Goal: Task Accomplishment & Management: Manage account settings

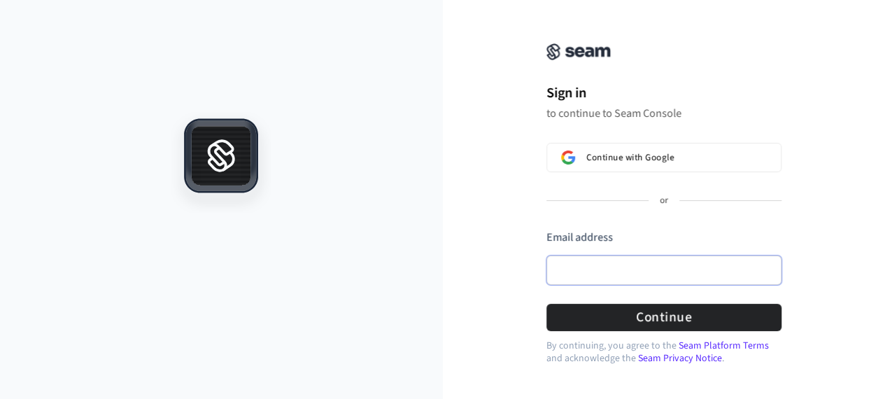
click at [607, 281] on input "Email address" at bounding box center [664, 269] width 235 height 29
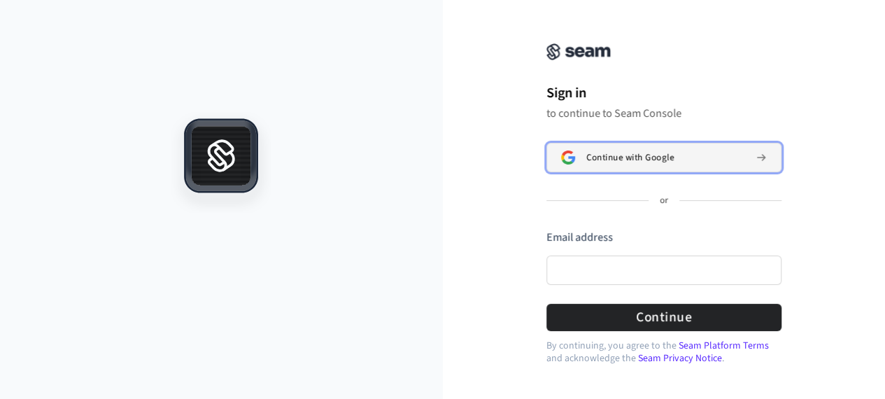
click at [640, 155] on span "Continue with Google" at bounding box center [629, 157] width 87 height 11
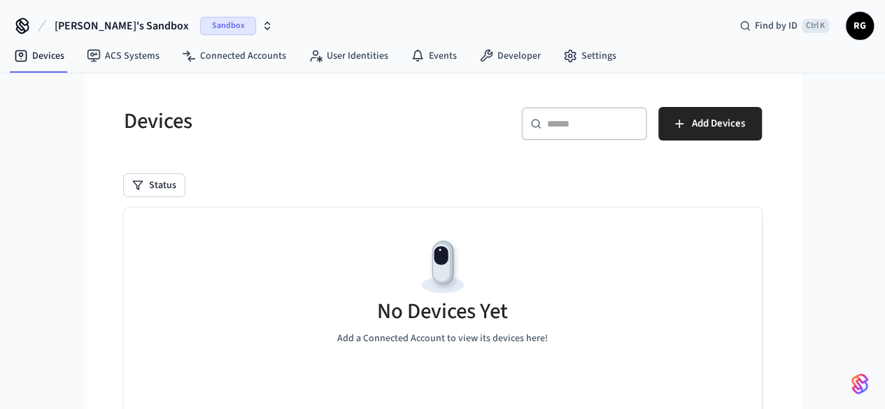
click at [200, 29] on span "Sandbox" at bounding box center [228, 26] width 56 height 18
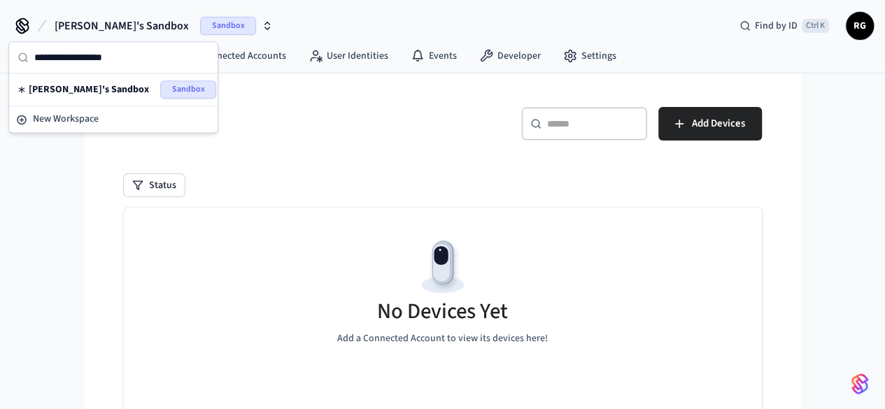
click at [200, 29] on span "Sandbox" at bounding box center [228, 26] width 56 height 18
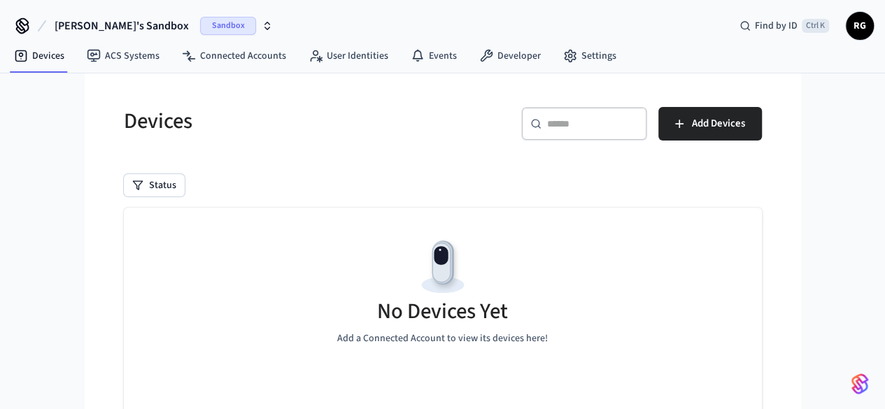
click at [262, 25] on icon "button" at bounding box center [267, 25] width 11 height 11
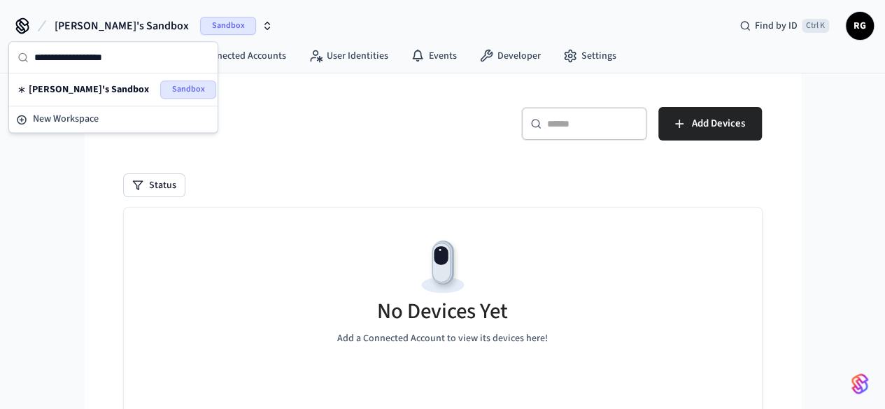
click at [262, 25] on icon "button" at bounding box center [267, 25] width 11 height 11
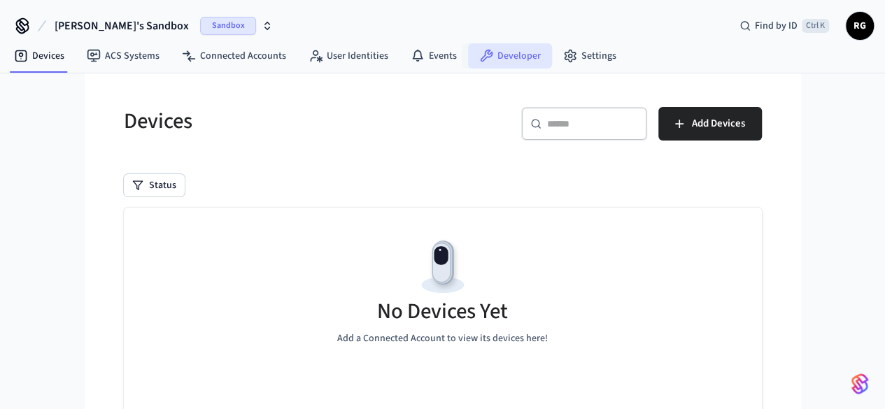
click at [519, 55] on link "Developer" at bounding box center [510, 55] width 84 height 25
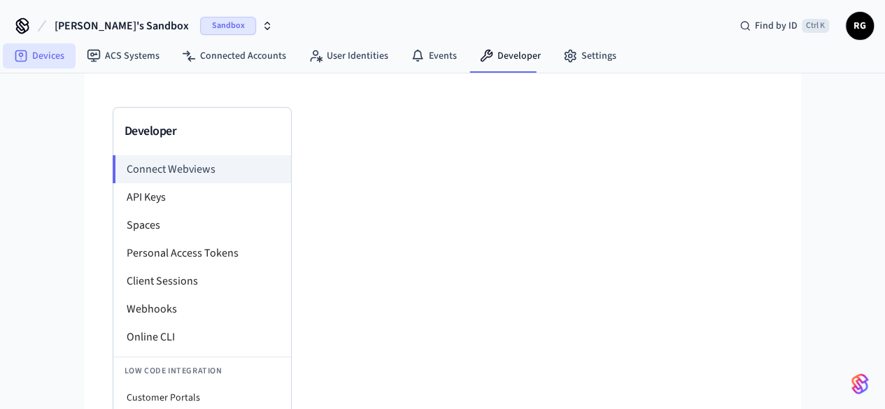
click at [49, 55] on link "Devices" at bounding box center [39, 55] width 73 height 25
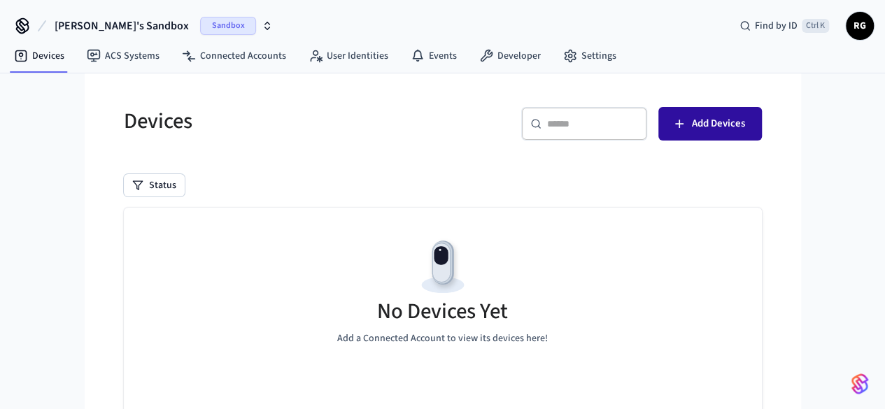
click at [684, 123] on icon "button" at bounding box center [679, 124] width 8 height 8
click at [200, 20] on span "Sandbox" at bounding box center [228, 26] width 56 height 18
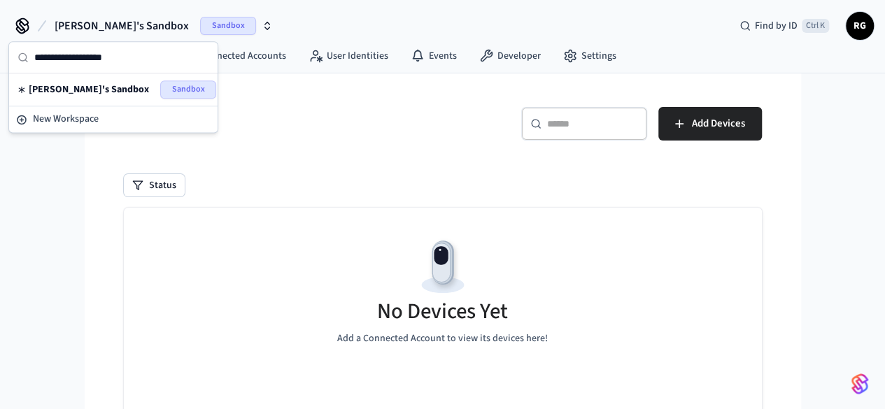
click at [148, 87] on div "[PERSON_NAME]'s Sandbox Sandbox" at bounding box center [113, 89] width 192 height 18
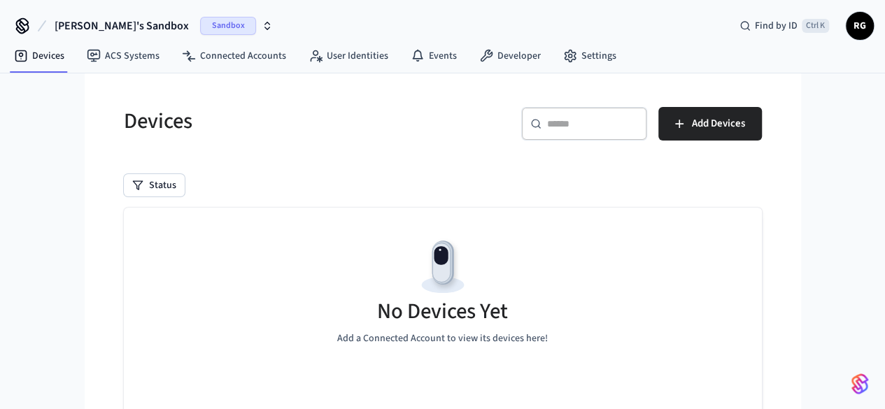
click at [21, 29] on icon at bounding box center [22, 24] width 11 height 11
click at [83, 22] on span "[PERSON_NAME]'s Sandbox" at bounding box center [122, 25] width 134 height 17
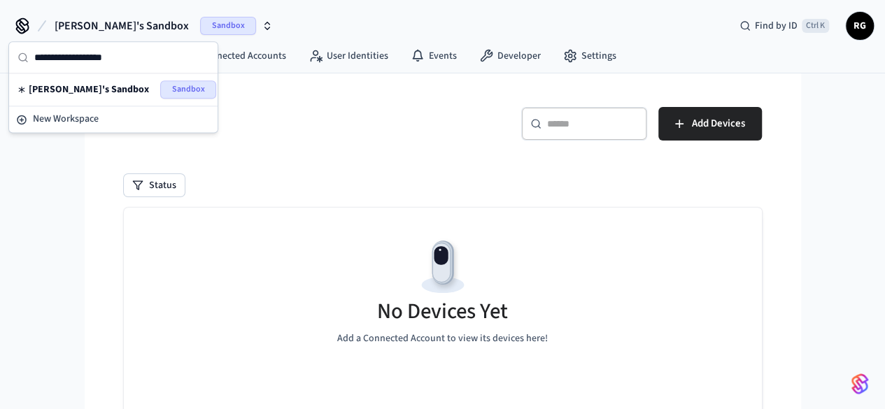
click at [29, 21] on icon at bounding box center [22, 26] width 22 height 22
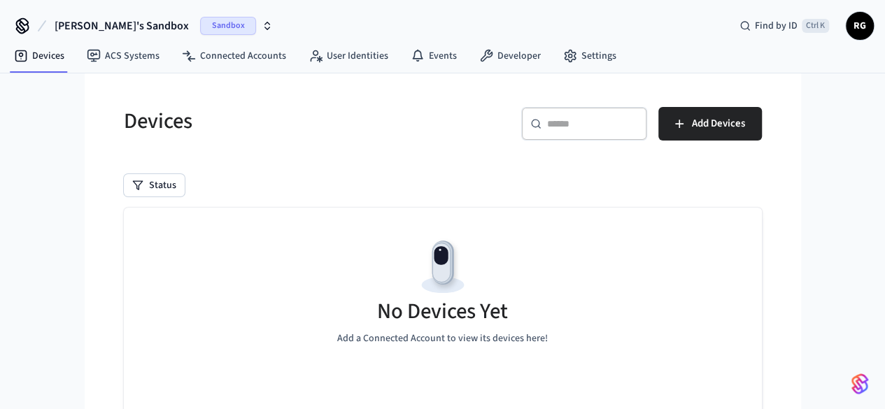
click at [24, 23] on icon at bounding box center [22, 26] width 22 height 22
click at [200, 28] on span "Sandbox" at bounding box center [228, 26] width 56 height 18
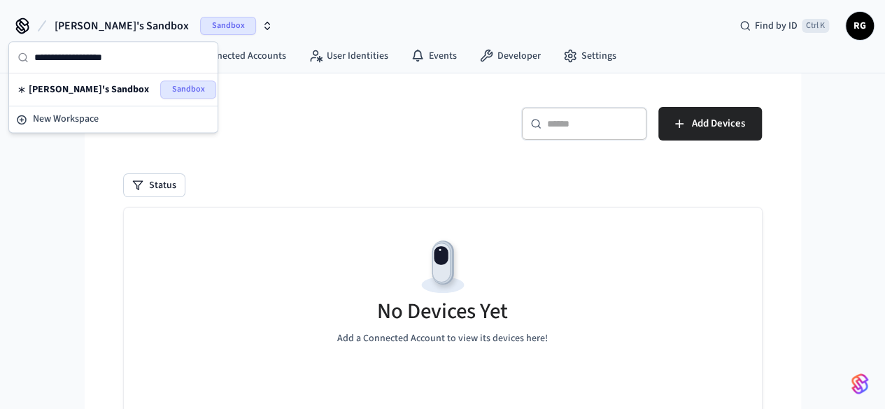
click at [315, 21] on div "[PERSON_NAME]'s Sandbox Sandbox Find by ID Ctrl K RG" at bounding box center [442, 20] width 885 height 41
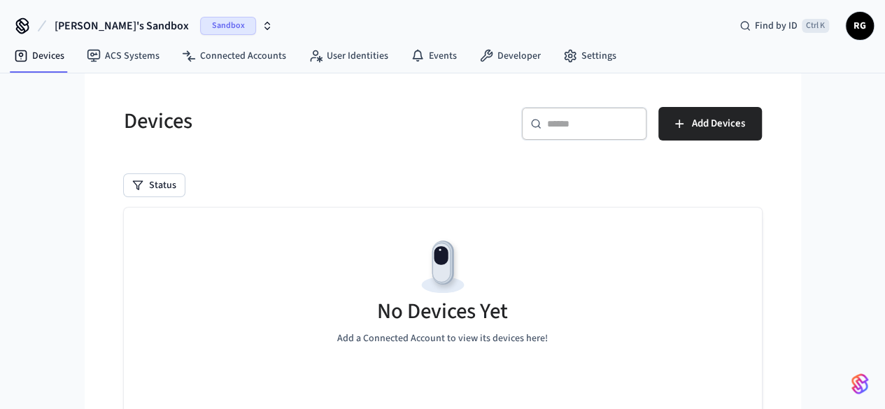
click at [27, 21] on icon at bounding box center [22, 24] width 11 height 11
click at [136, 54] on link "ACS Systems" at bounding box center [123, 55] width 95 height 25
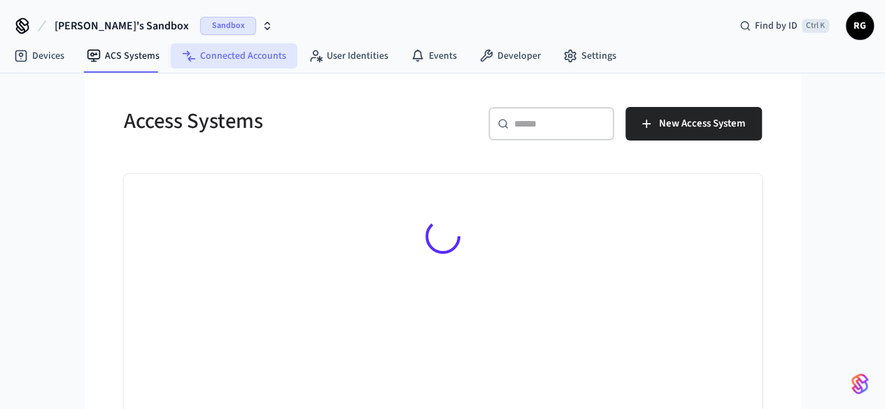
click at [246, 55] on link "Connected Accounts" at bounding box center [234, 55] width 127 height 25
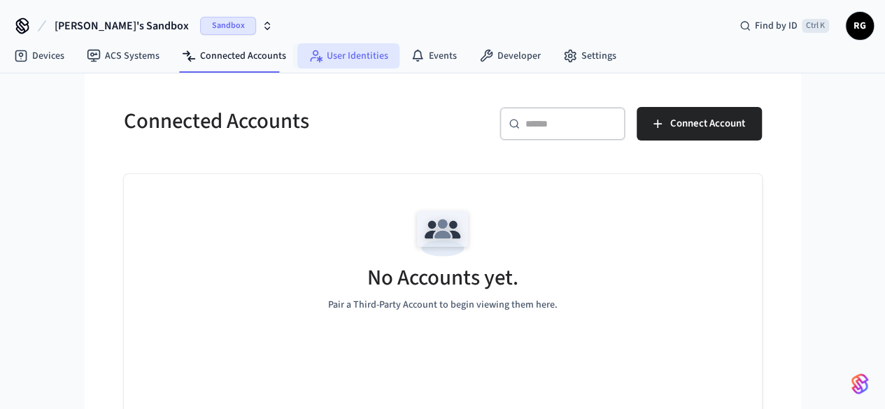
click at [332, 56] on link "User Identities" at bounding box center [348, 55] width 102 height 25
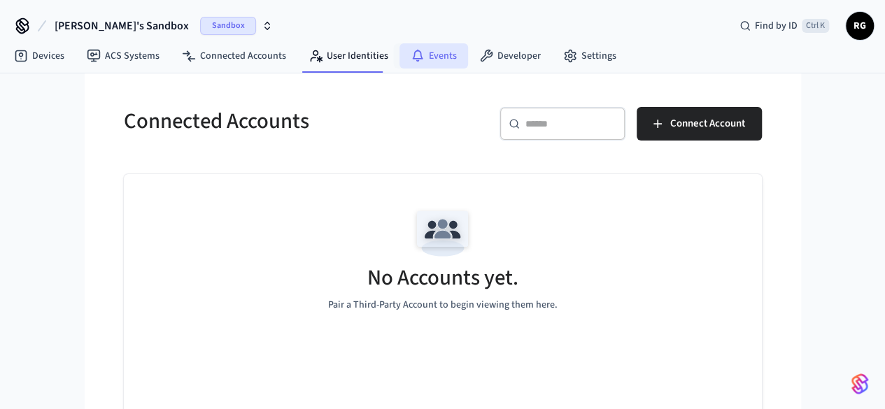
click at [437, 51] on link "Events" at bounding box center [434, 55] width 69 height 25
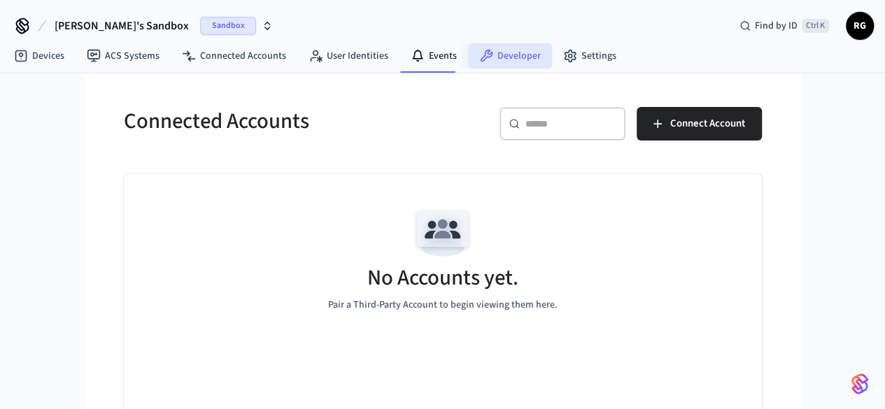
click at [497, 50] on link "Developer" at bounding box center [510, 55] width 84 height 25
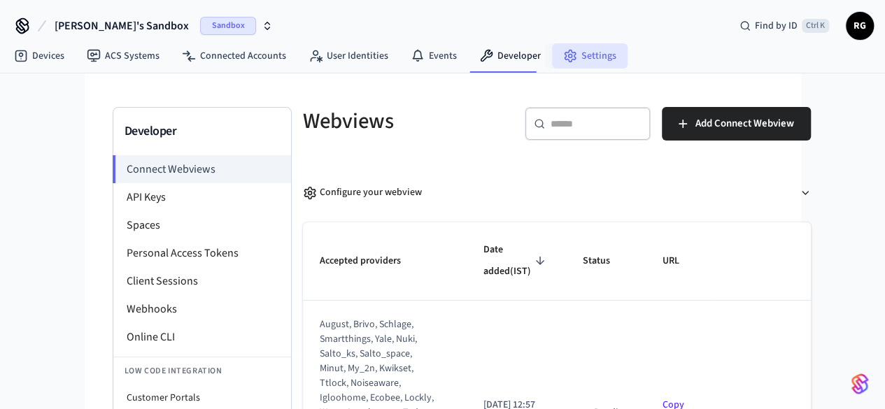
click at [574, 56] on link "Settings" at bounding box center [590, 55] width 76 height 25
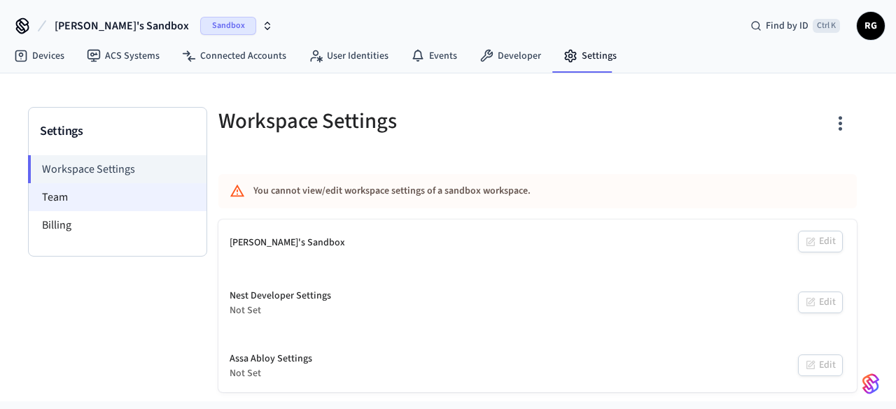
click at [79, 201] on li "Team" at bounding box center [118, 197] width 178 height 28
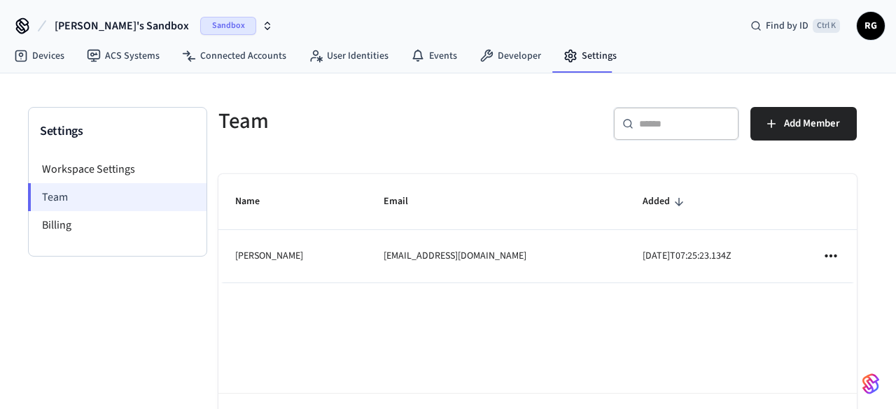
click at [73, 204] on li "Team" at bounding box center [117, 197] width 178 height 28
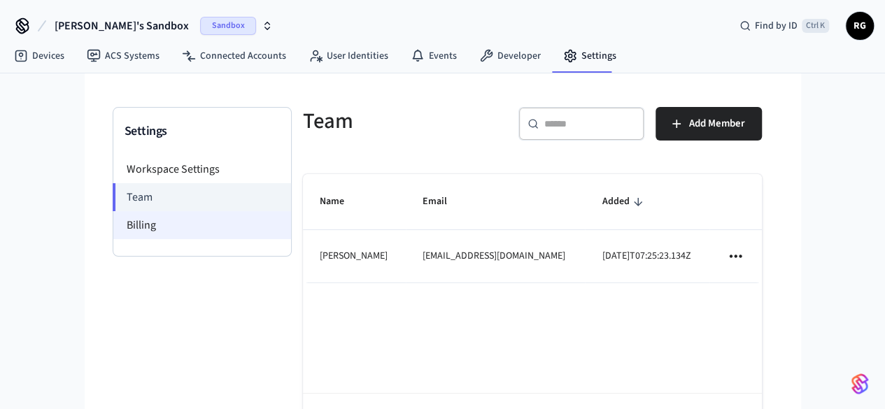
click at [113, 223] on li "Billing" at bounding box center [202, 225] width 178 height 28
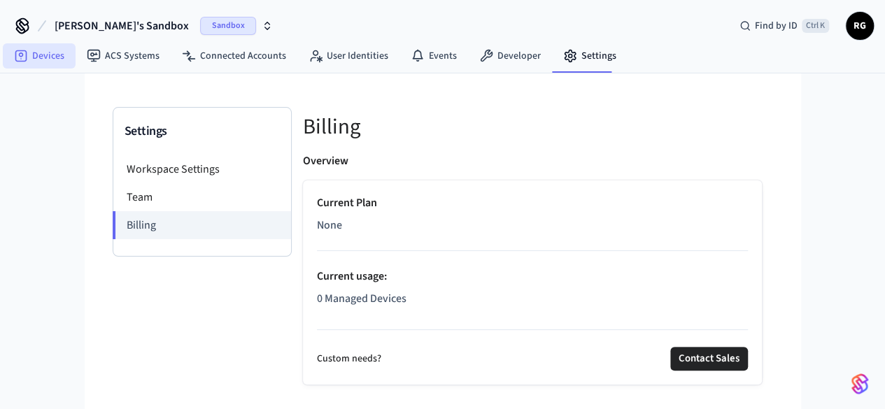
click at [33, 62] on link "Devices" at bounding box center [39, 55] width 73 height 25
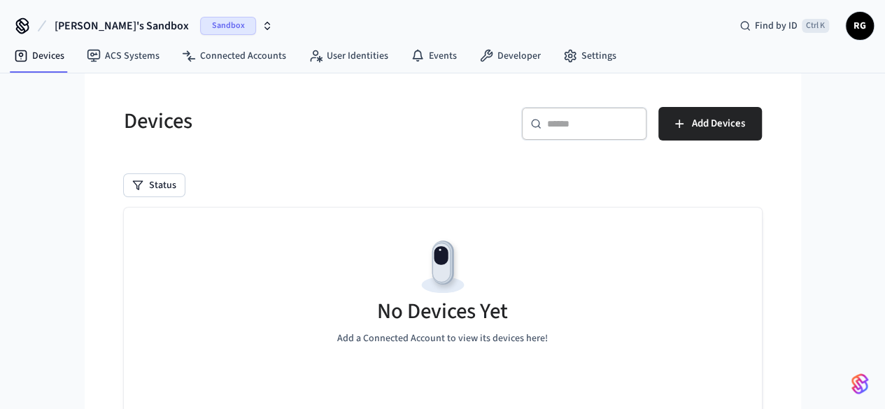
click at [179, 115] on h5 "Devices" at bounding box center [279, 121] width 311 height 29
click at [687, 128] on icon "button" at bounding box center [680, 124] width 14 height 14
click at [859, 26] on span "RG" at bounding box center [860, 25] width 25 height 25
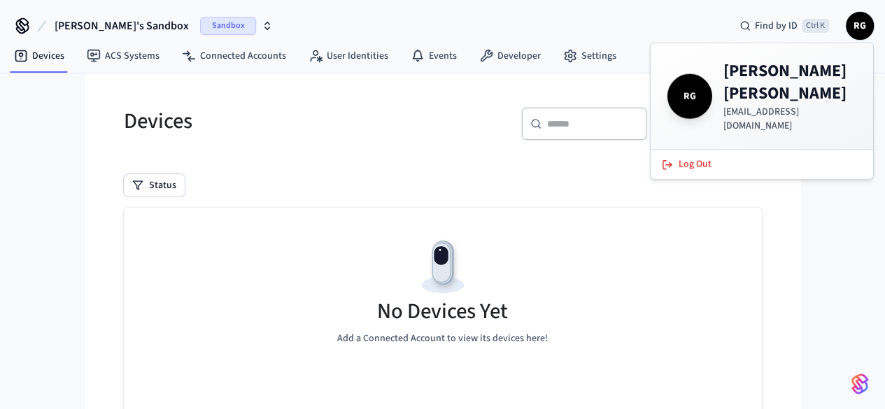
click at [584, 24] on div "[PERSON_NAME]'s Sandbox Sandbox Find by ID Ctrl K RG" at bounding box center [442, 20] width 885 height 41
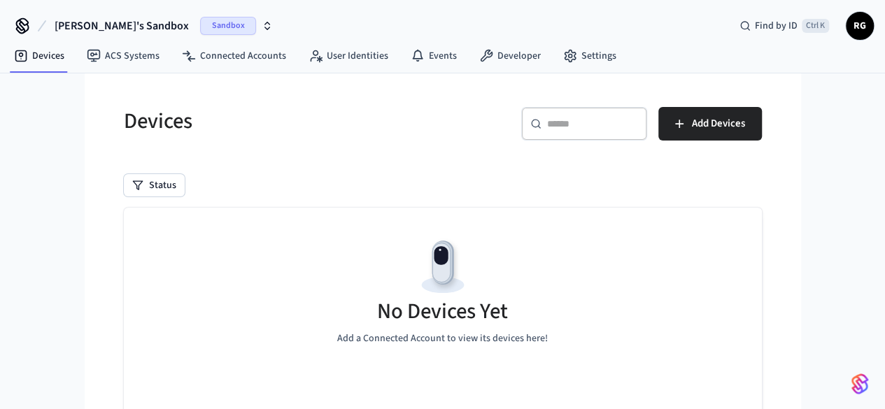
click at [861, 28] on span "RG" at bounding box center [860, 25] width 25 height 25
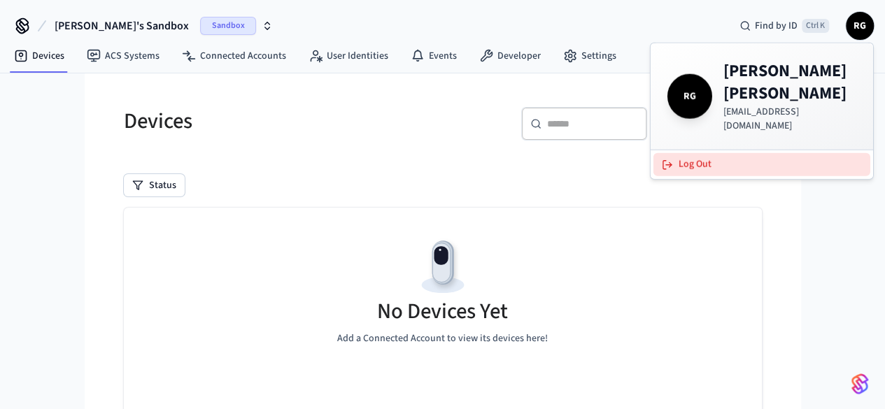
click at [712, 153] on button "Log Out" at bounding box center [762, 164] width 217 height 23
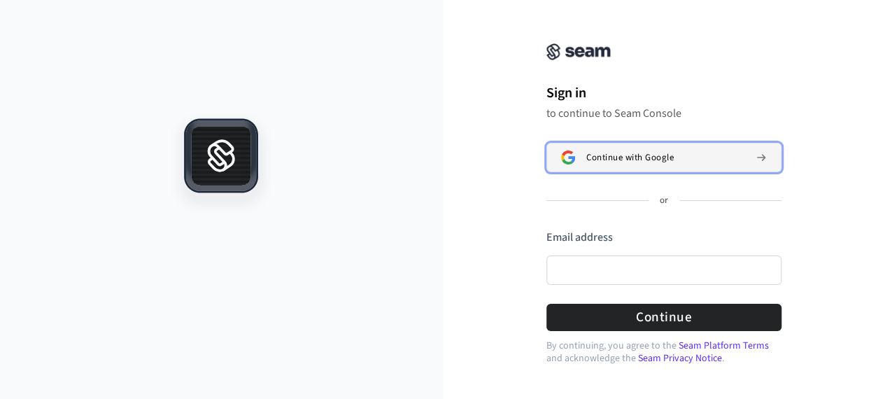
click at [625, 157] on span "Continue with Google" at bounding box center [629, 157] width 87 height 11
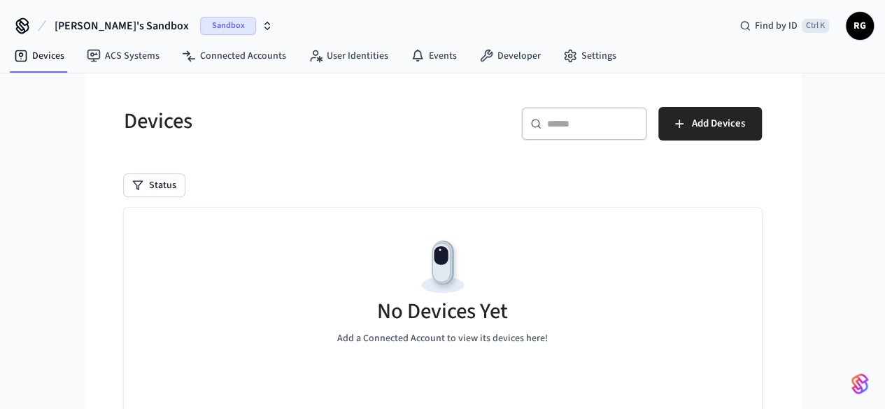
click at [862, 22] on span "RG" at bounding box center [860, 25] width 25 height 25
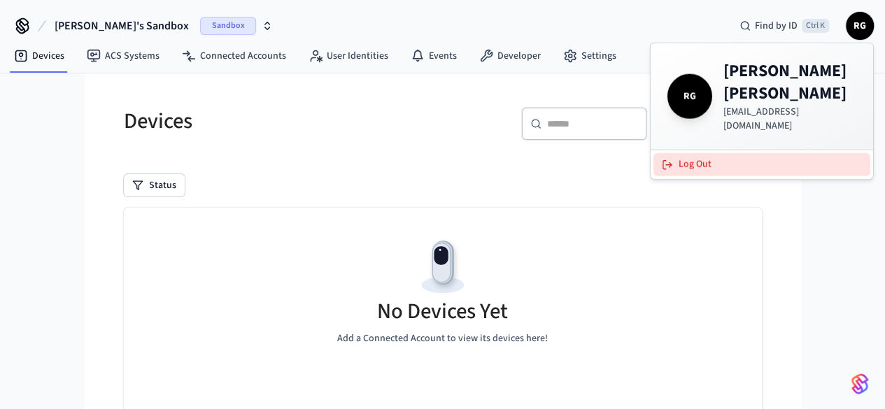
click at [693, 153] on button "Log Out" at bounding box center [762, 164] width 217 height 23
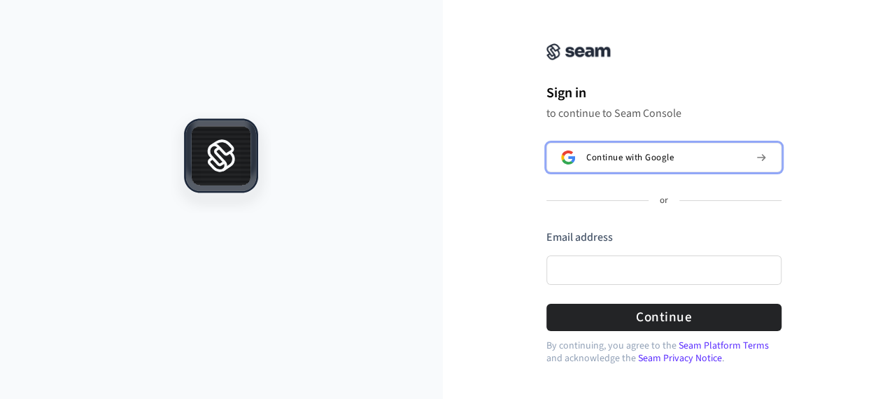
click at [614, 160] on span "Continue with Google" at bounding box center [629, 157] width 87 height 11
